Goal: Transaction & Acquisition: Register for event/course

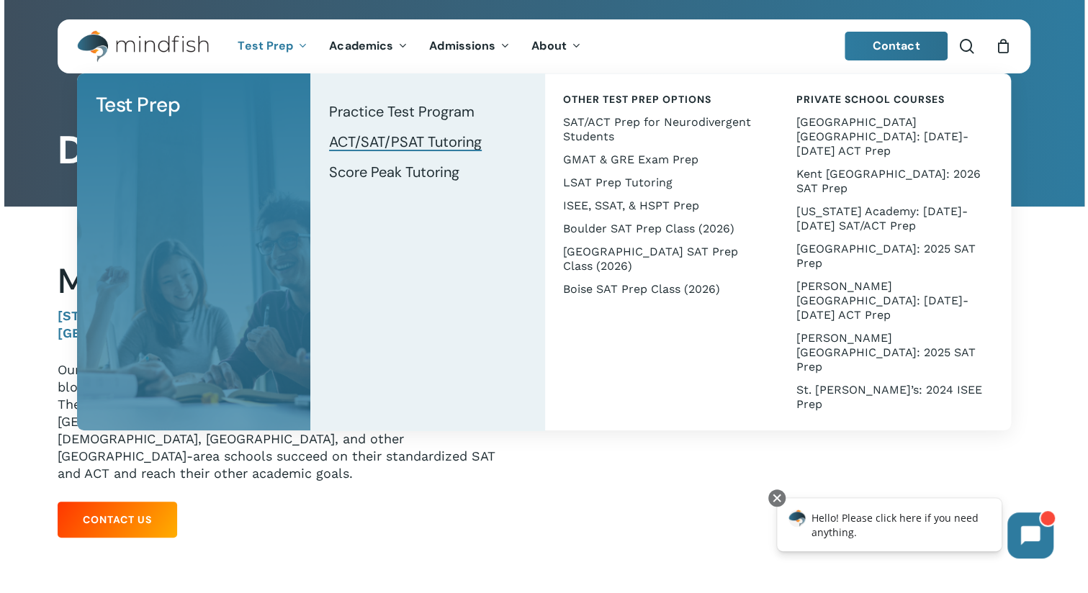
click at [346, 141] on span "ACT/SAT/PSAT Tutoring" at bounding box center [405, 141] width 153 height 19
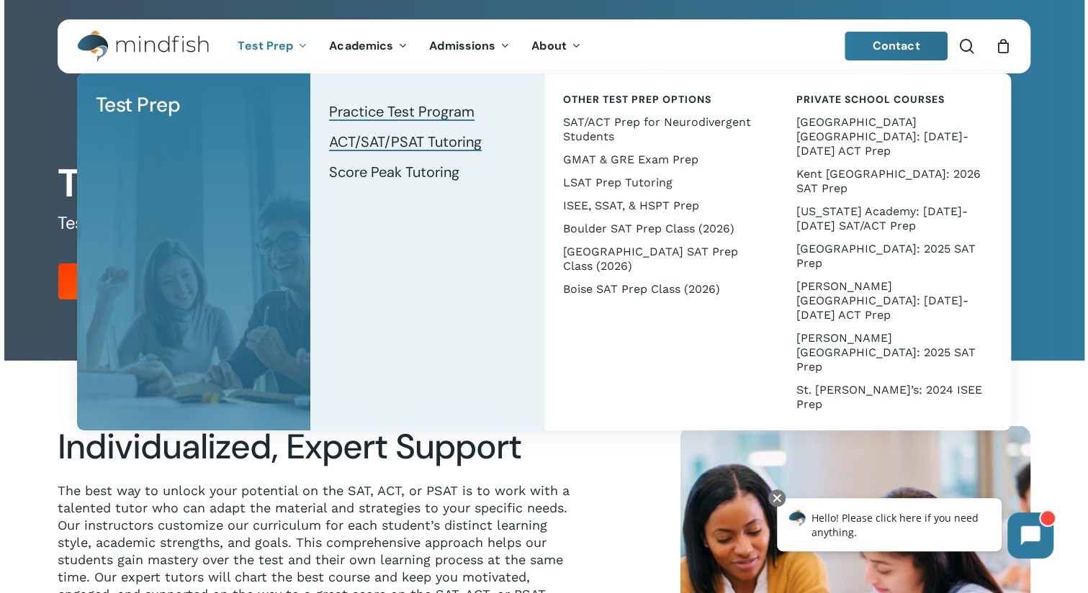
click at [336, 107] on span "Practice Test Program" at bounding box center [401, 111] width 145 height 19
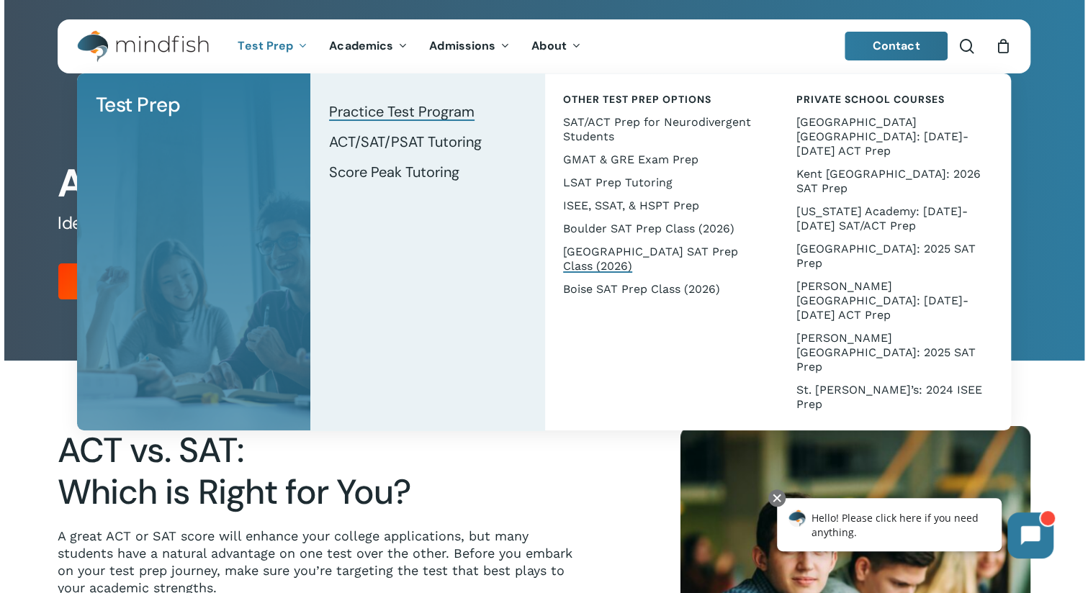
click at [580, 262] on span "[GEOGRAPHIC_DATA] SAT Prep Class (2026)" at bounding box center [650, 259] width 175 height 28
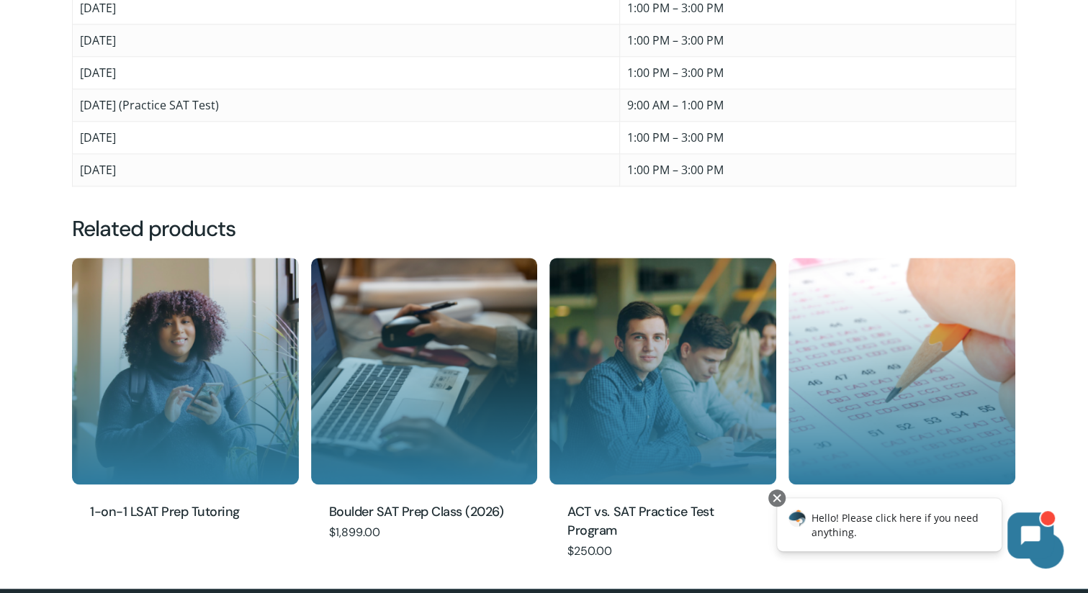
scroll to position [1008, 0]
